Goal: Transaction & Acquisition: Register for event/course

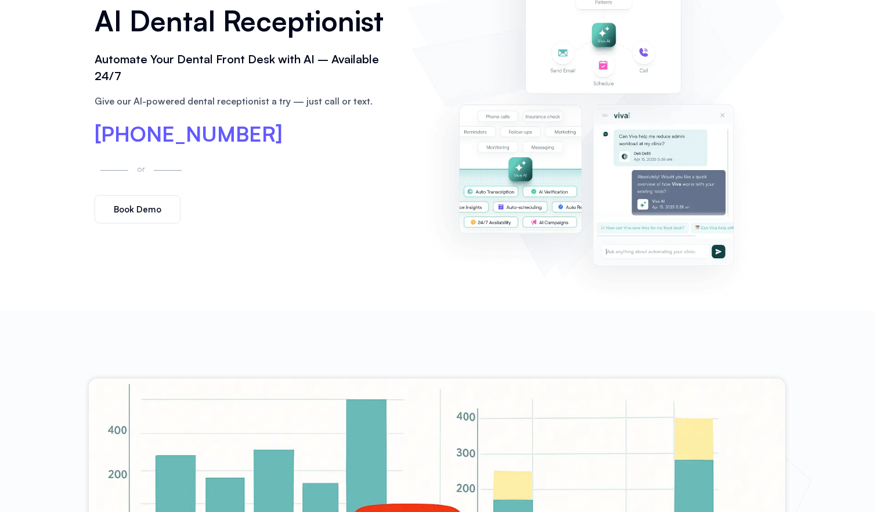
scroll to position [172, 0]
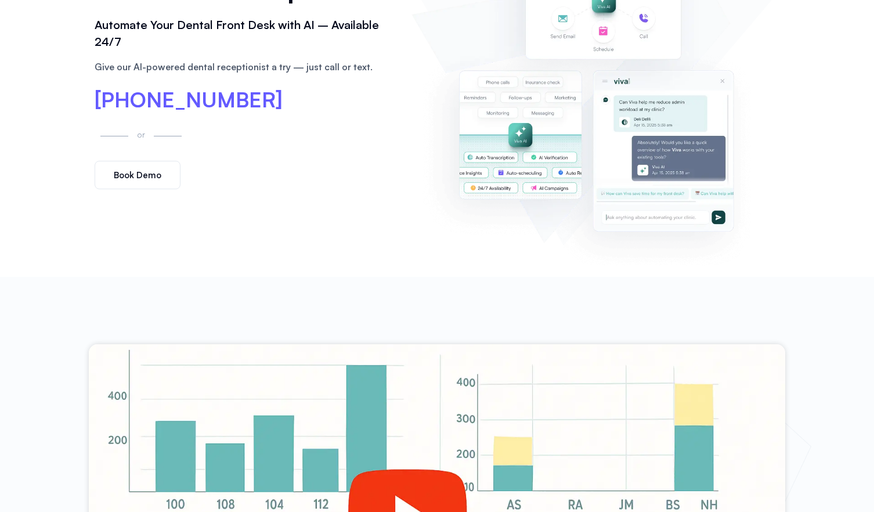
click at [152, 185] on link "Book Demo" at bounding box center [138, 175] width 86 height 28
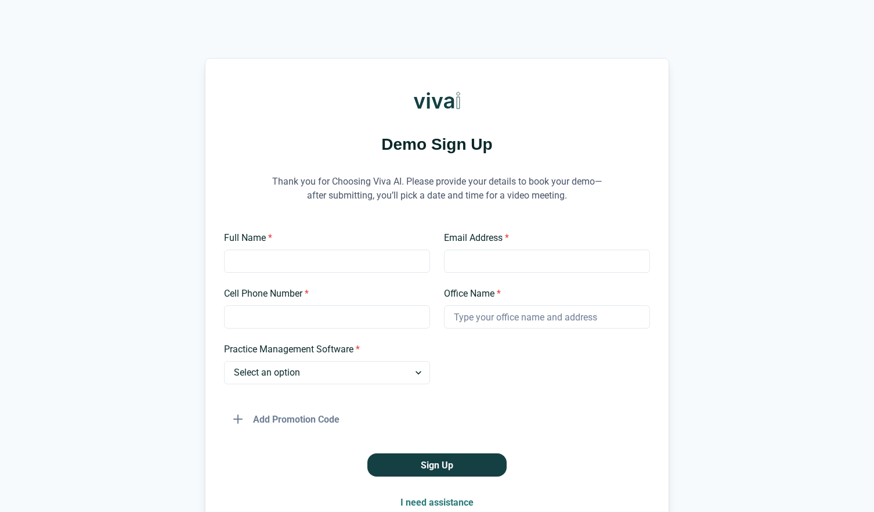
scroll to position [79, 0]
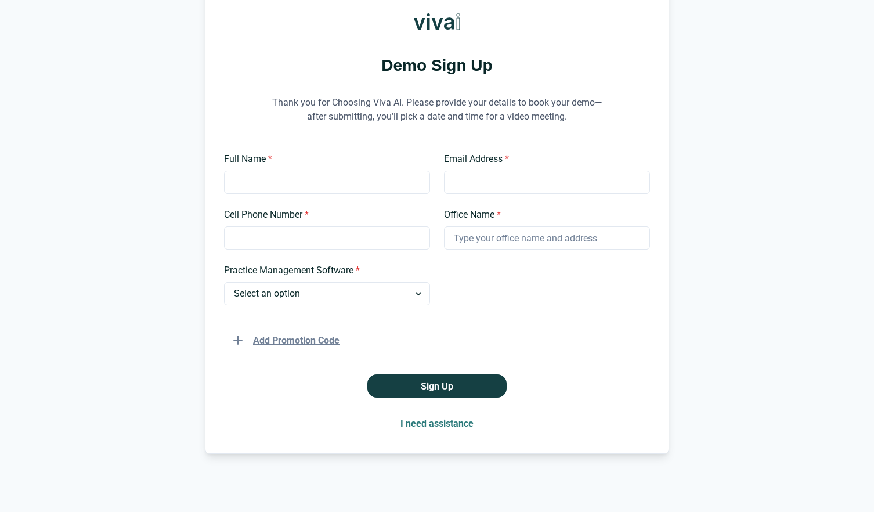
click at [280, 338] on button "Add Promotion Code" at bounding box center [286, 340] width 125 height 23
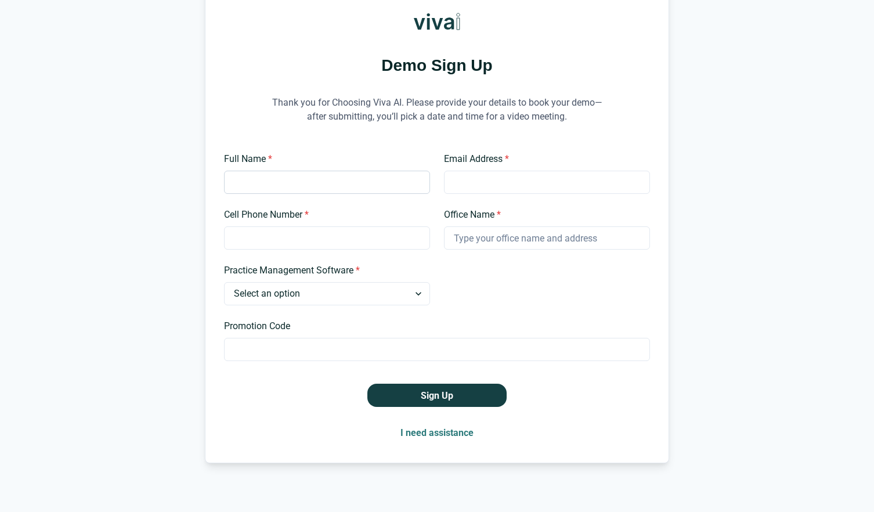
click at [306, 183] on input "Full Name *" at bounding box center [327, 182] width 206 height 23
type input "ABC"
click at [475, 181] on input "Email Address *" at bounding box center [547, 182] width 206 height 23
type input "ABC123@gmail.com"
click at [364, 233] on input "Cell Phone Number *" at bounding box center [327, 237] width 206 height 23
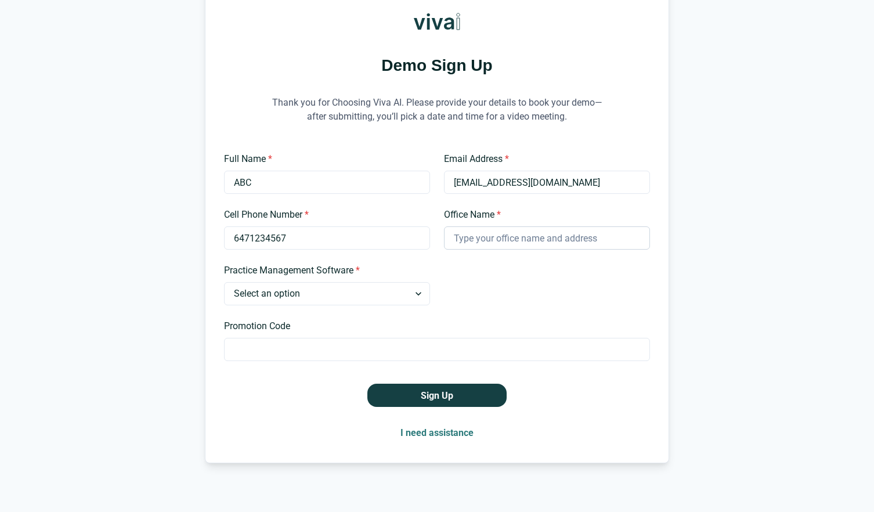
type input "6471234567"
click at [477, 242] on input "Office Name *" at bounding box center [547, 237] width 206 height 23
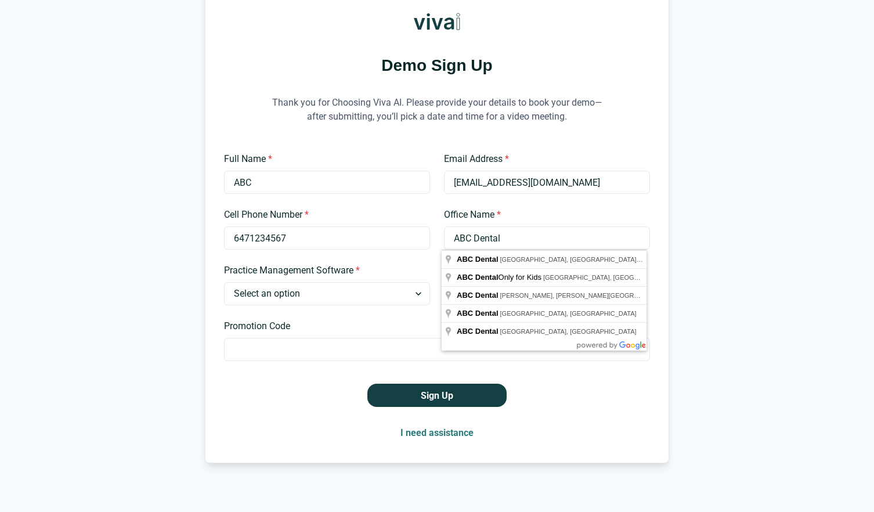
type input "ABC Dental"
click at [394, 263] on div "Full Name * ABC Email Address * ABC123@gmail.com Cell Phone Number * 6471234567…" at bounding box center [437, 256] width 426 height 209
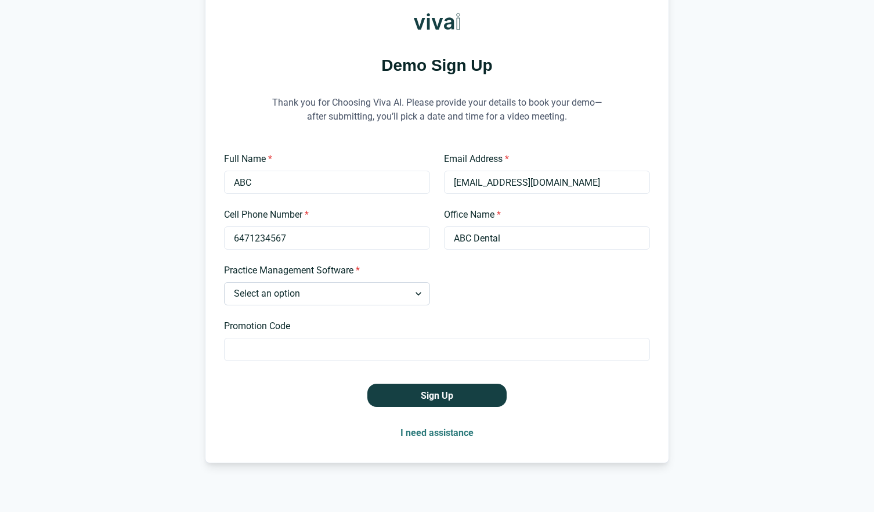
click at [366, 293] on select "Select an option Dentrix Open Dental EagleSoft Denticon Other" at bounding box center [327, 293] width 206 height 23
select select "Dentrix"
click at [355, 320] on label "Promotion Code" at bounding box center [433, 326] width 419 height 14
click at [355, 338] on input "Promotion Code" at bounding box center [437, 349] width 426 height 23
click at [394, 384] on button "Sign Up" at bounding box center [437, 395] width 139 height 23
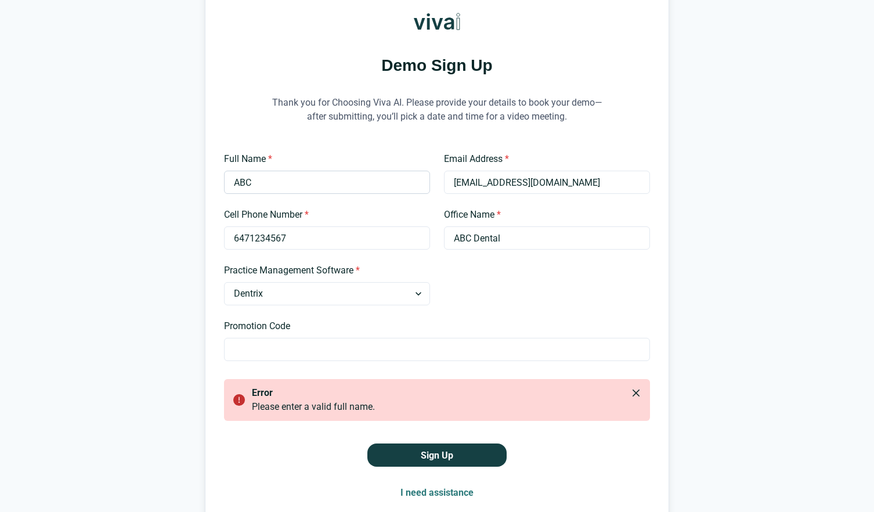
click at [364, 181] on input "ABC" at bounding box center [327, 182] width 206 height 23
type input "ABC DEF"
click at [412, 457] on button "Sign Up" at bounding box center [437, 455] width 139 height 23
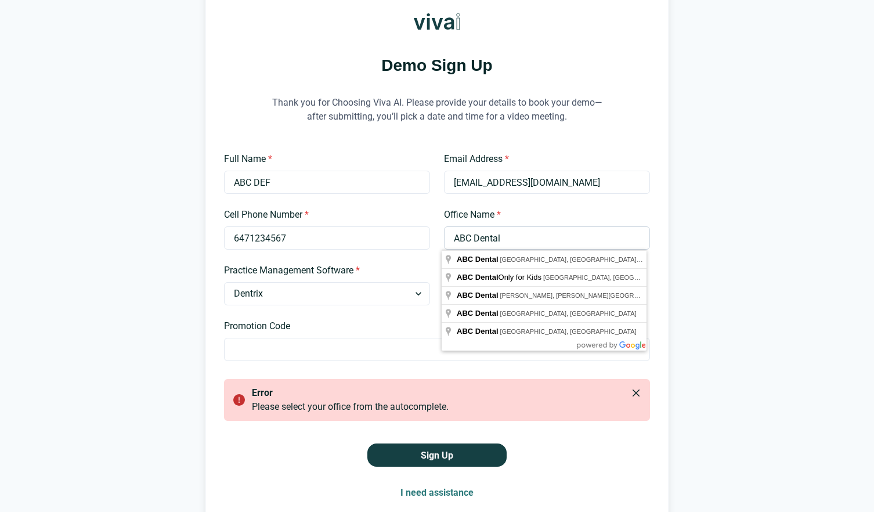
click at [524, 244] on input "ABC Dental" at bounding box center [547, 237] width 206 height 23
type input "ABC Dental"
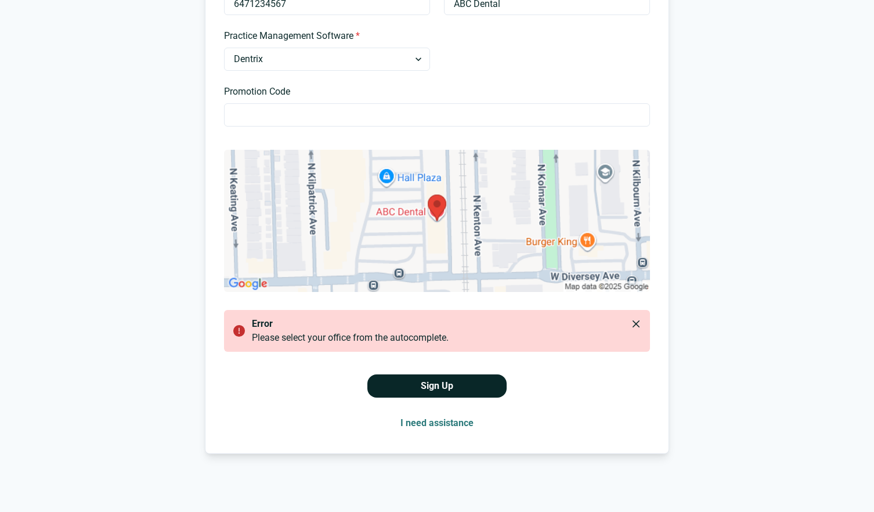
click at [439, 394] on button "Sign Up" at bounding box center [437, 385] width 139 height 23
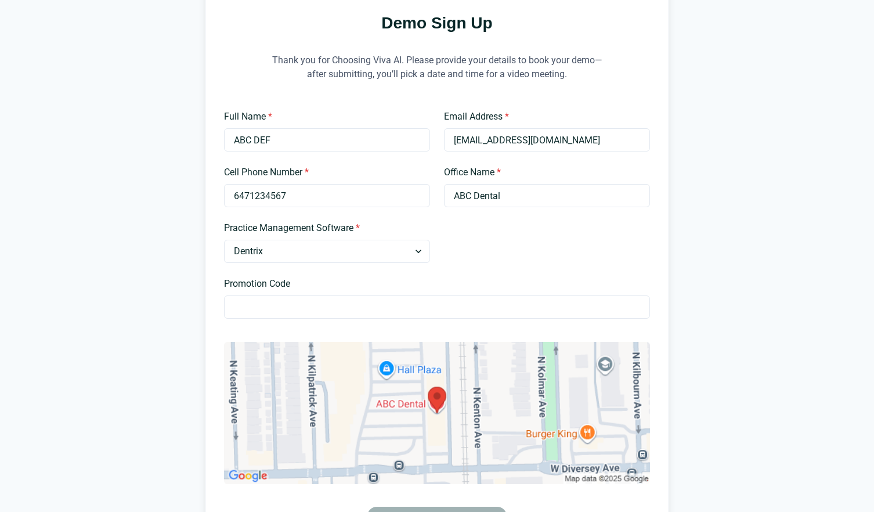
scroll to position [84, 0]
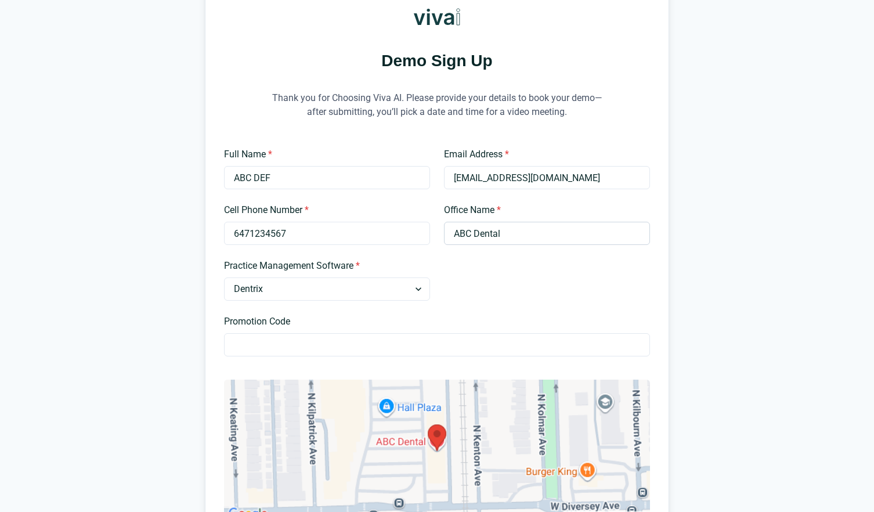
click at [514, 233] on input "ABC Dental" at bounding box center [547, 233] width 206 height 23
click at [598, 208] on label "Office Name *" at bounding box center [543, 210] width 199 height 14
click at [598, 222] on input "ABC Dental" at bounding box center [547, 233] width 206 height 23
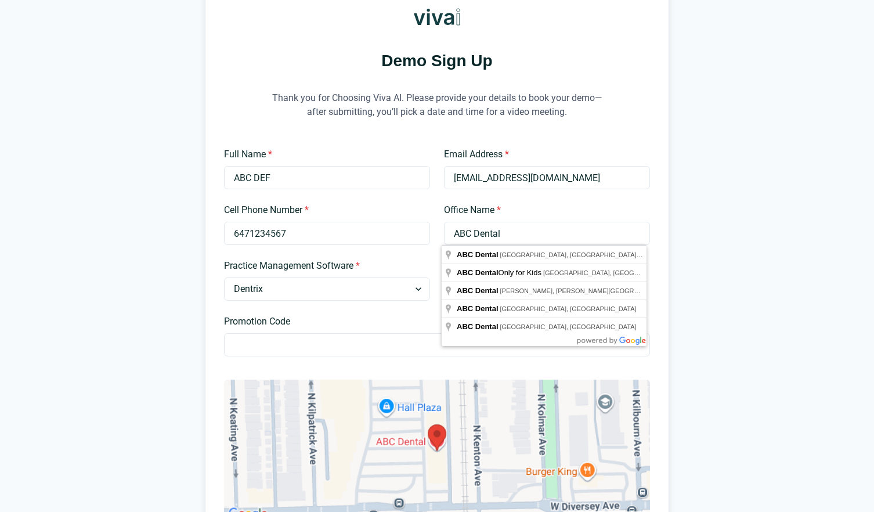
click at [635, 212] on label "Office Name *" at bounding box center [543, 210] width 199 height 14
click at [635, 222] on input "ABC Dental" at bounding box center [547, 233] width 206 height 23
click at [663, 214] on div "Demo Sign Up Thank you for Choosing Viva AI. Please provide your details to boo…" at bounding box center [437, 299] width 464 height 650
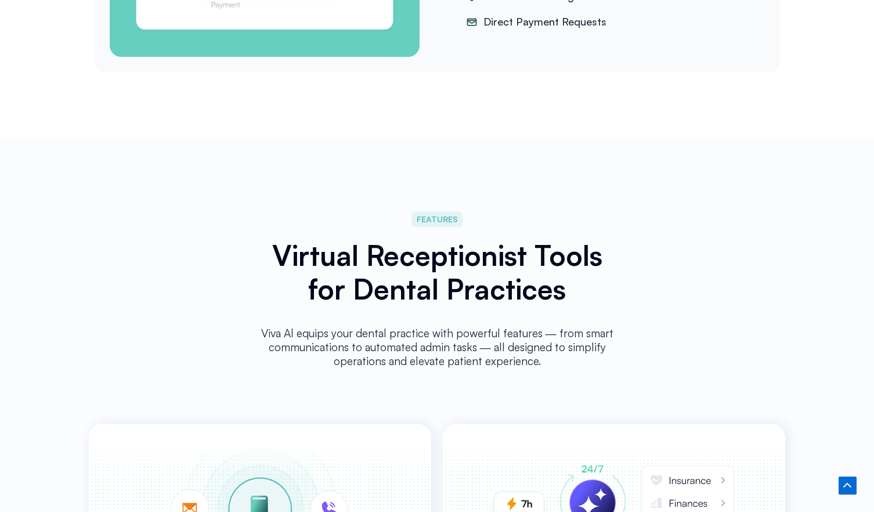
scroll to position [1900, 0]
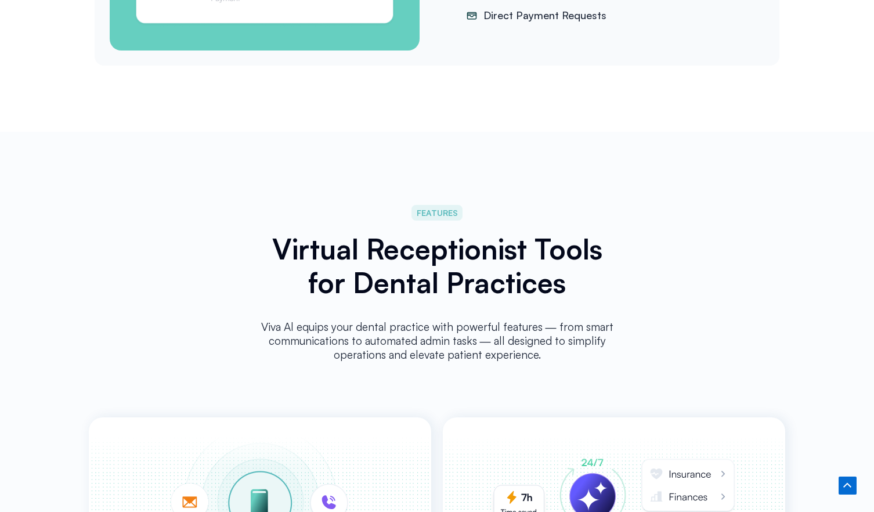
click at [431, 269] on h2 "Virtual Receptionist Tools for Dental Practices" at bounding box center [437, 265] width 365 height 67
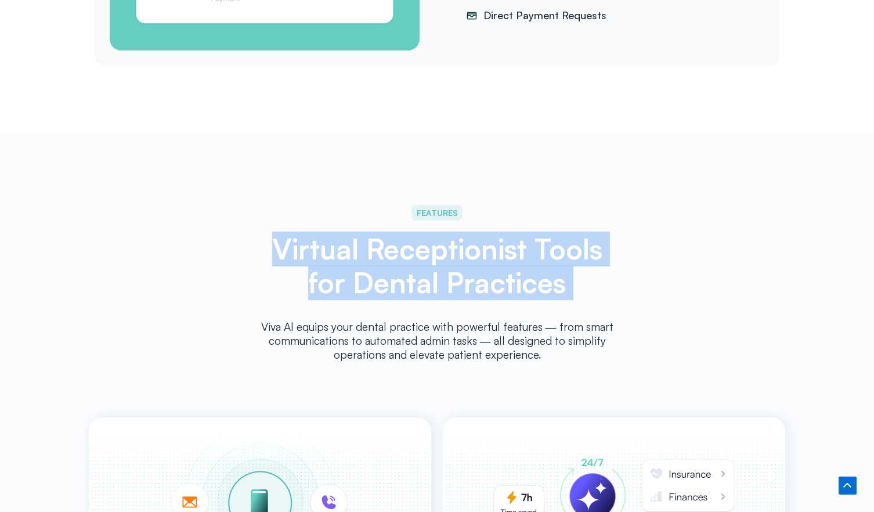
click at [431, 269] on h2 "Virtual Receptionist Tools for Dental Practices" at bounding box center [437, 265] width 365 height 67
click at [479, 279] on h2 "Virtual Receptionist Tools for Dental Practices" at bounding box center [437, 265] width 365 height 67
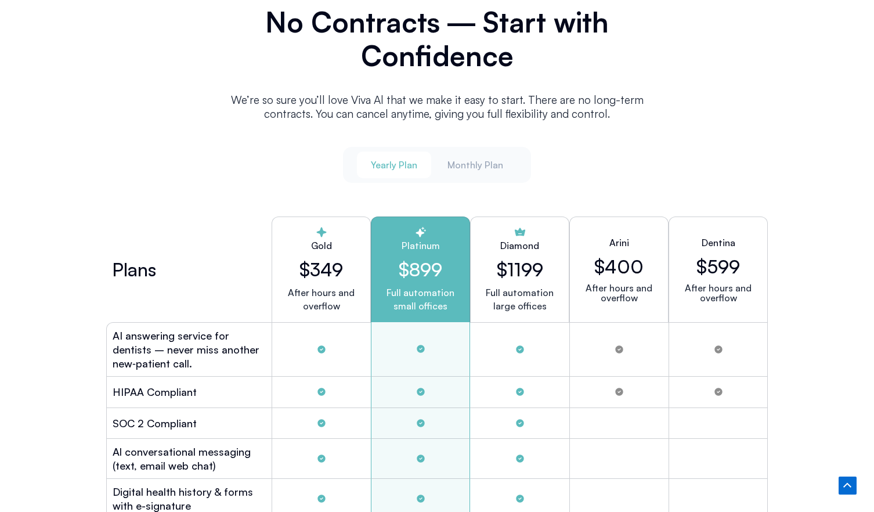
scroll to position [3009, 0]
click at [311, 279] on div "Gold $349 After hours and overflow" at bounding box center [321, 270] width 99 height 106
click at [414, 269] on h2 "$899" at bounding box center [421, 270] width 80 height 22
click at [320, 269] on h2 "$349" at bounding box center [322, 270] width 80 height 22
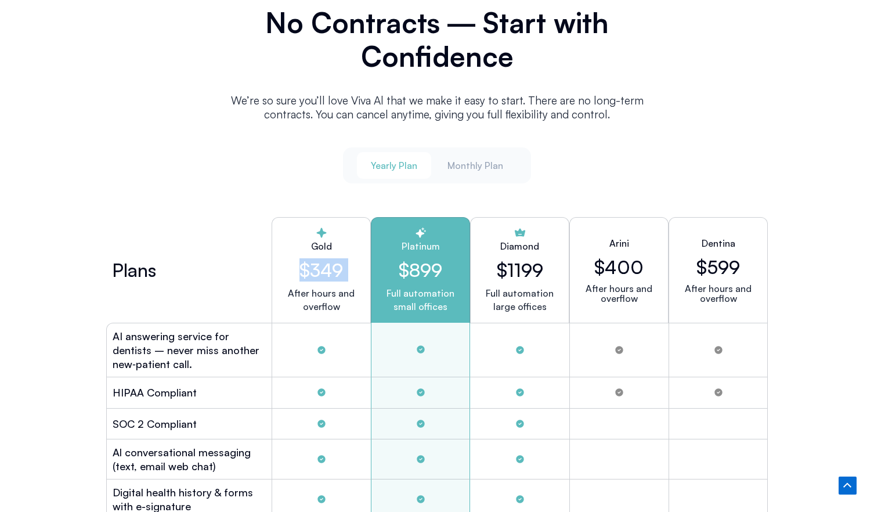
click at [320, 269] on h2 "$349" at bounding box center [322, 270] width 80 height 22
click at [383, 270] on h2 "$899" at bounding box center [421, 270] width 80 height 22
click at [426, 270] on h2 "$899" at bounding box center [421, 270] width 80 height 22
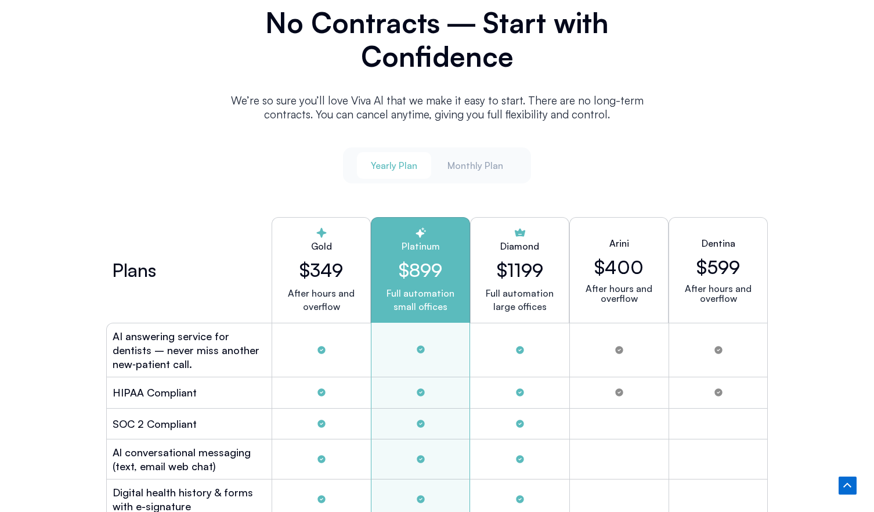
click at [399, 287] on p "Full automation small offices" at bounding box center [421, 300] width 80 height 27
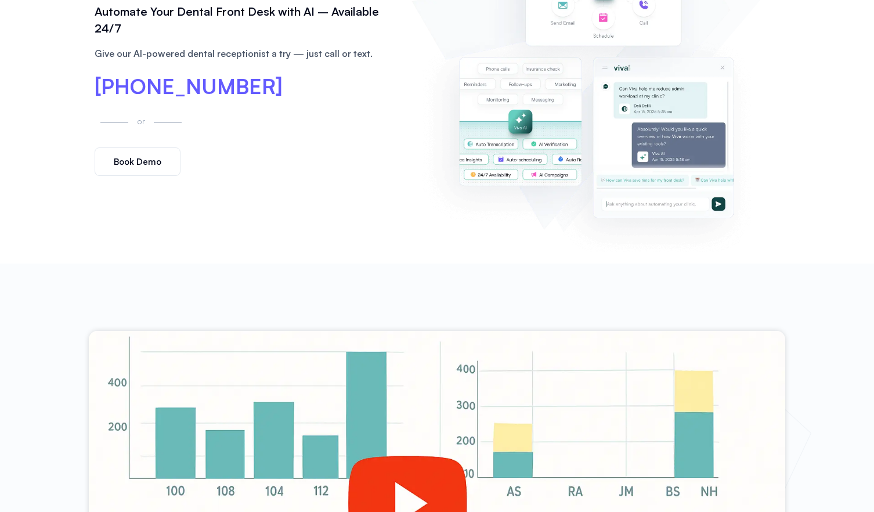
scroll to position [0, 0]
